Goal: Go to known website: Go to known website

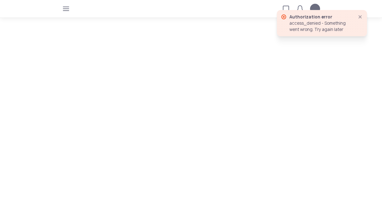
click at [359, 15] on icon "button" at bounding box center [359, 16] width 5 height 5
click at [361, 18] on icon "button" at bounding box center [359, 16] width 5 height 5
click at [282, 17] on icon at bounding box center [283, 17] width 6 height 6
